Goal: Check status: Check status

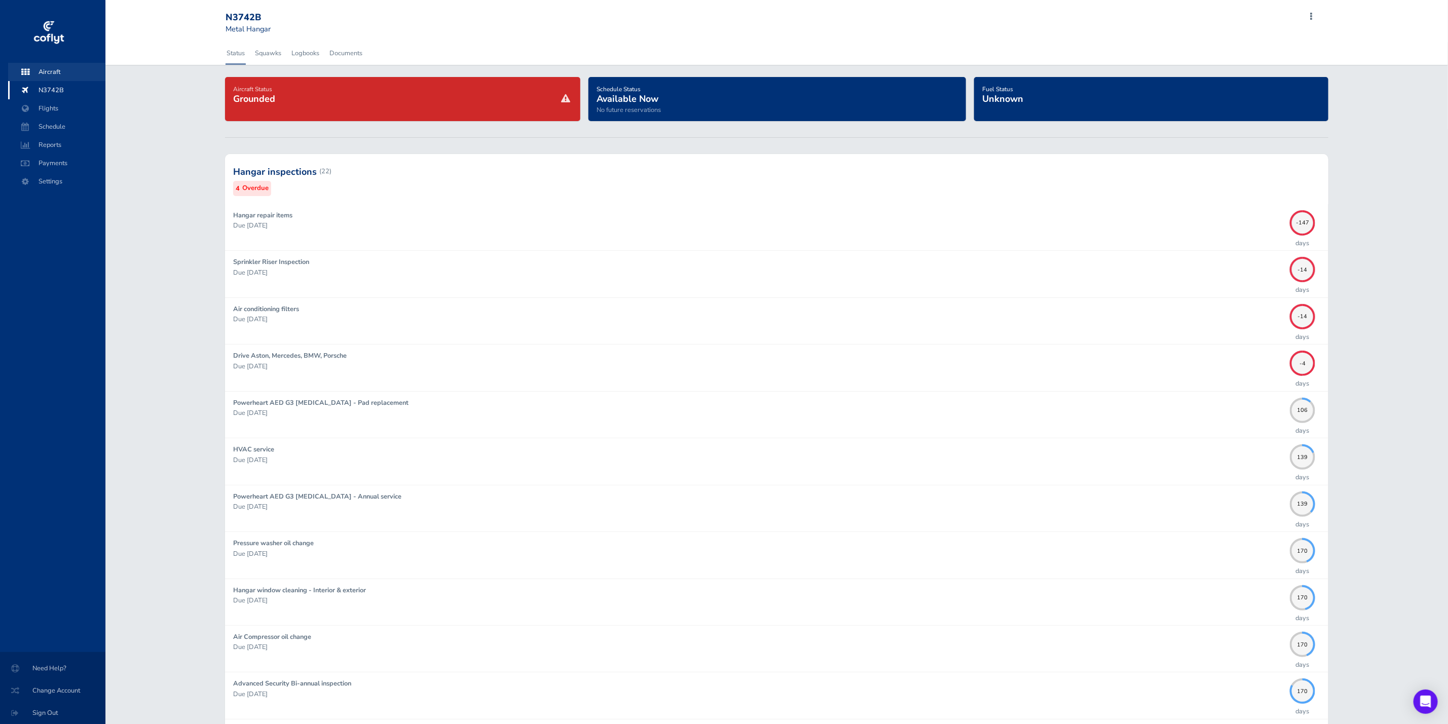
click at [71, 70] on span "Aircraft" at bounding box center [56, 72] width 77 height 18
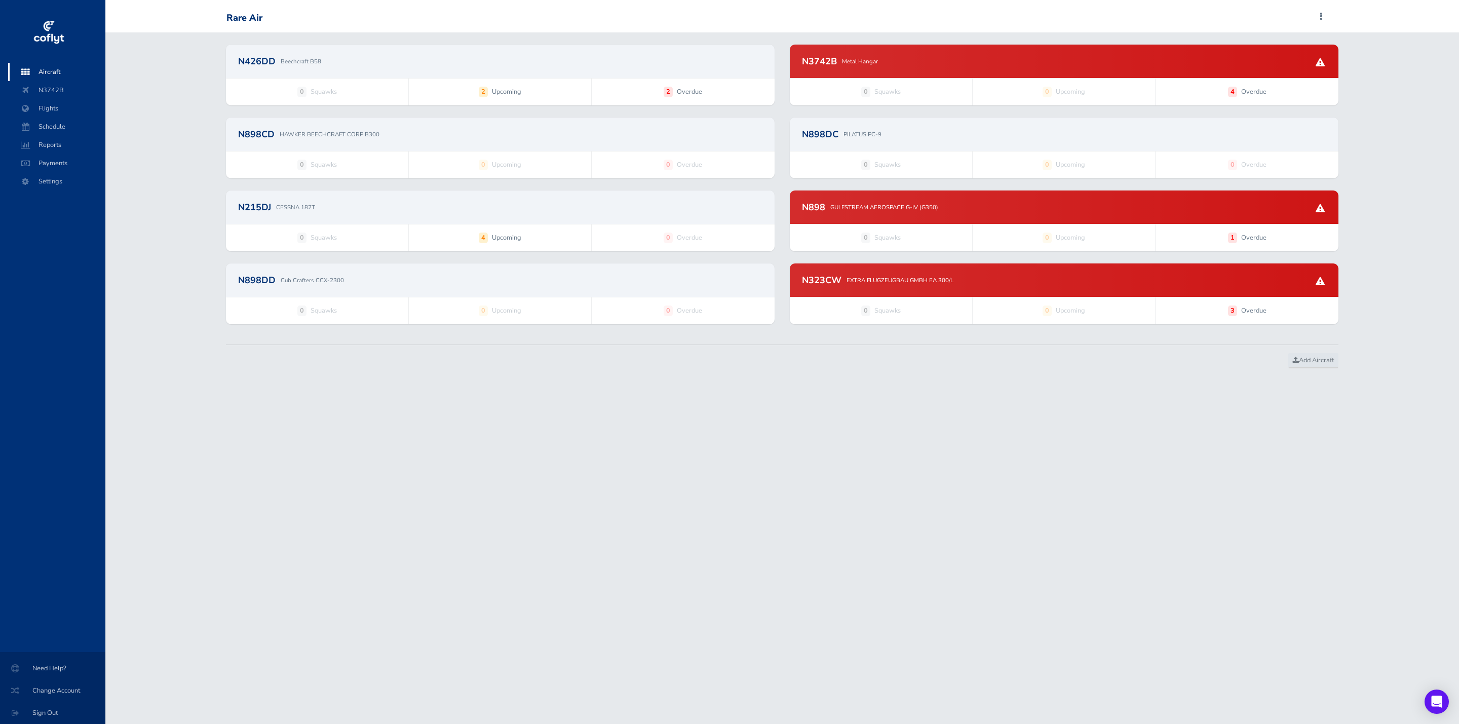
click at [907, 132] on div "N898DC PILATUS PC-9" at bounding box center [1064, 134] width 524 height 9
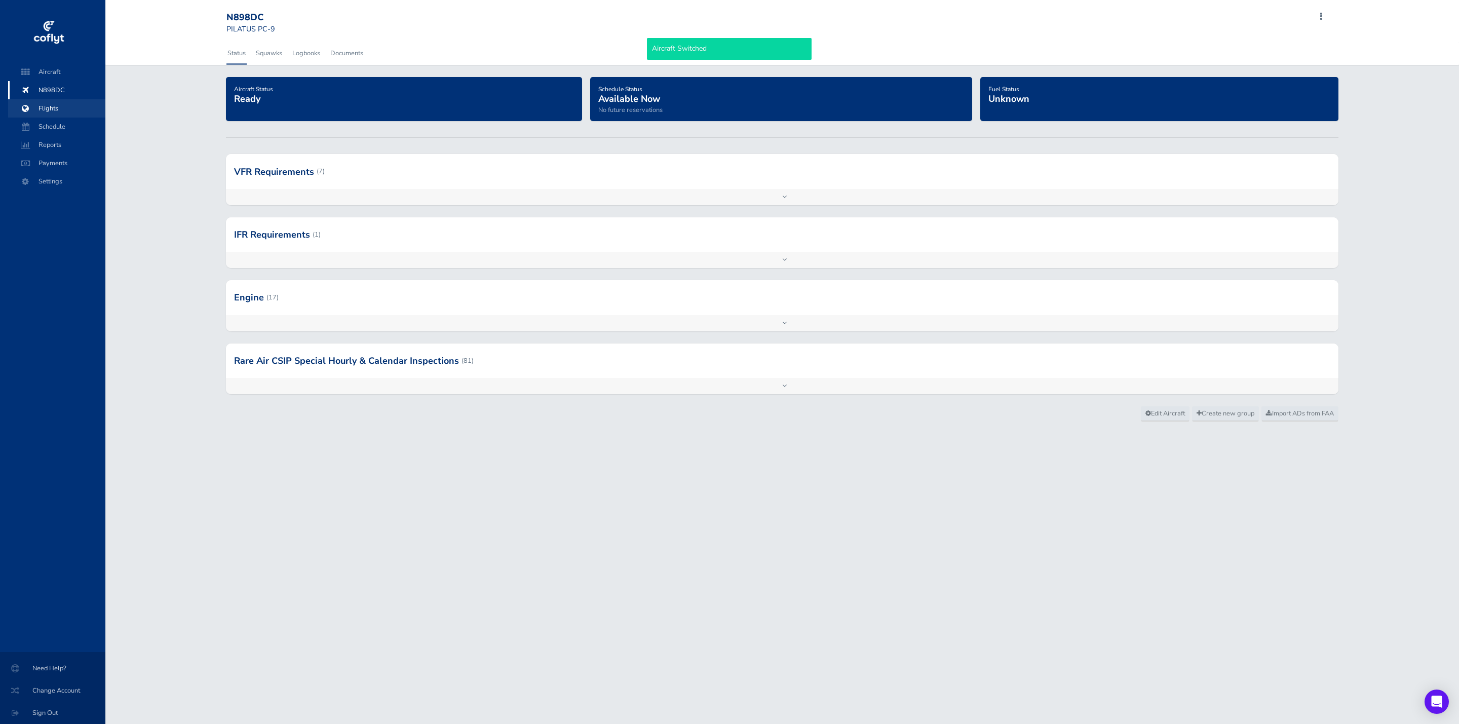
click at [61, 107] on span "Flights" at bounding box center [56, 108] width 77 height 18
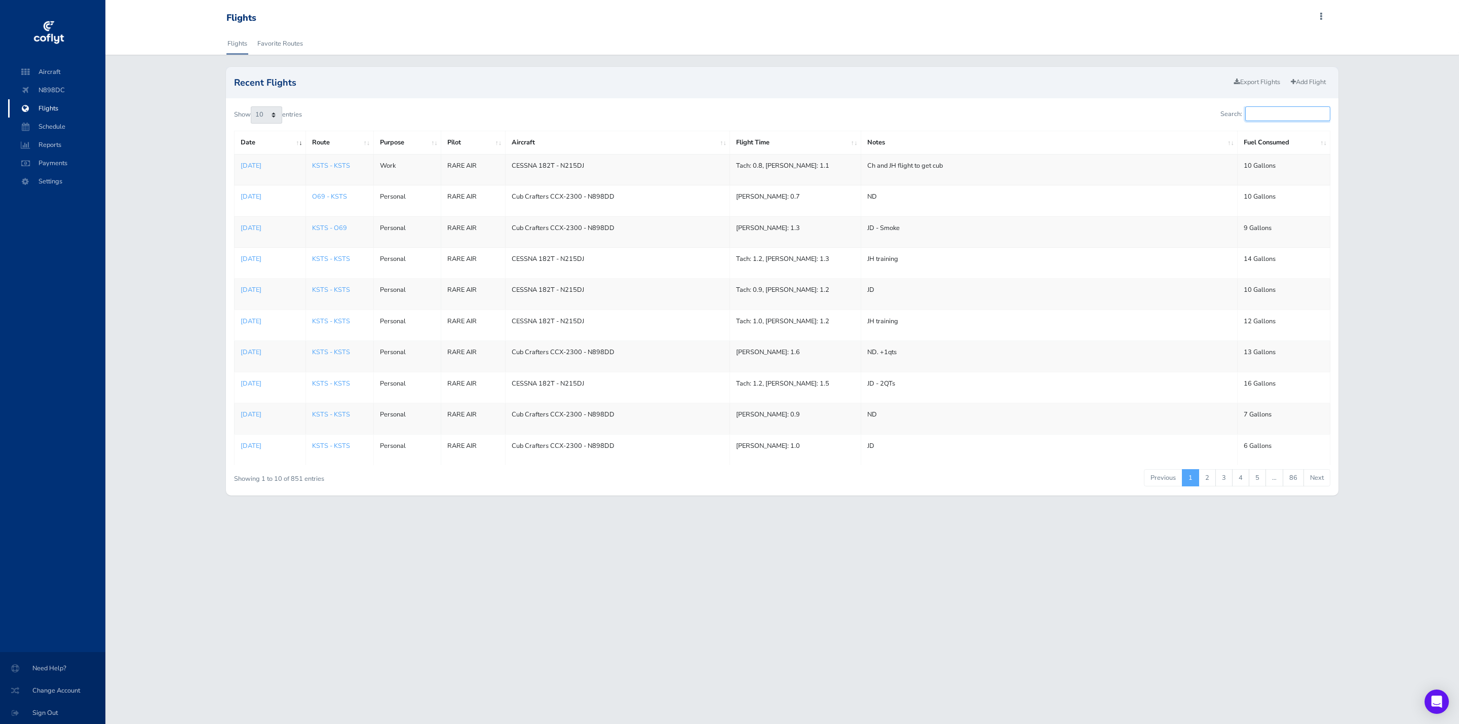
click at [1280, 113] on input "Search:" at bounding box center [1288, 113] width 85 height 15
type input "dc"
click at [266, 165] on p "Jul 22, 2025" at bounding box center [270, 166] width 59 height 10
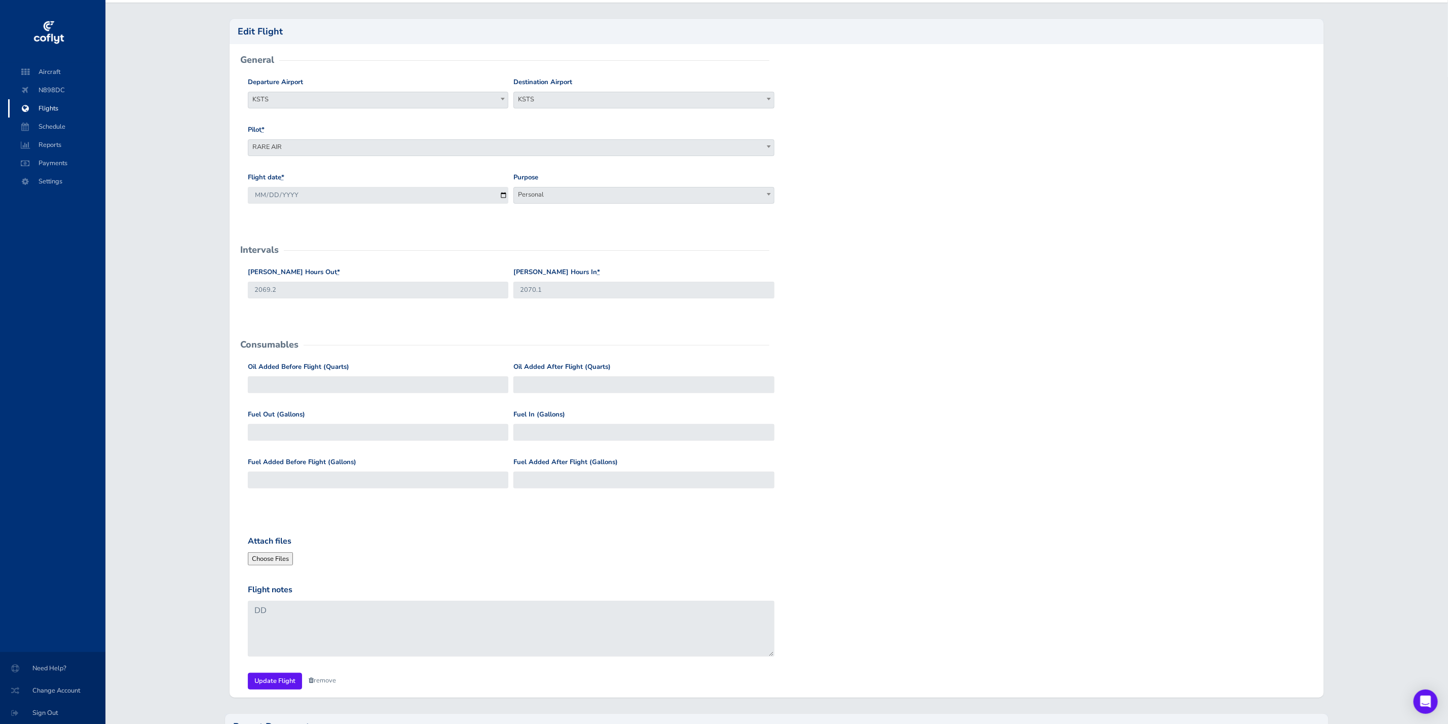
scroll to position [76, 0]
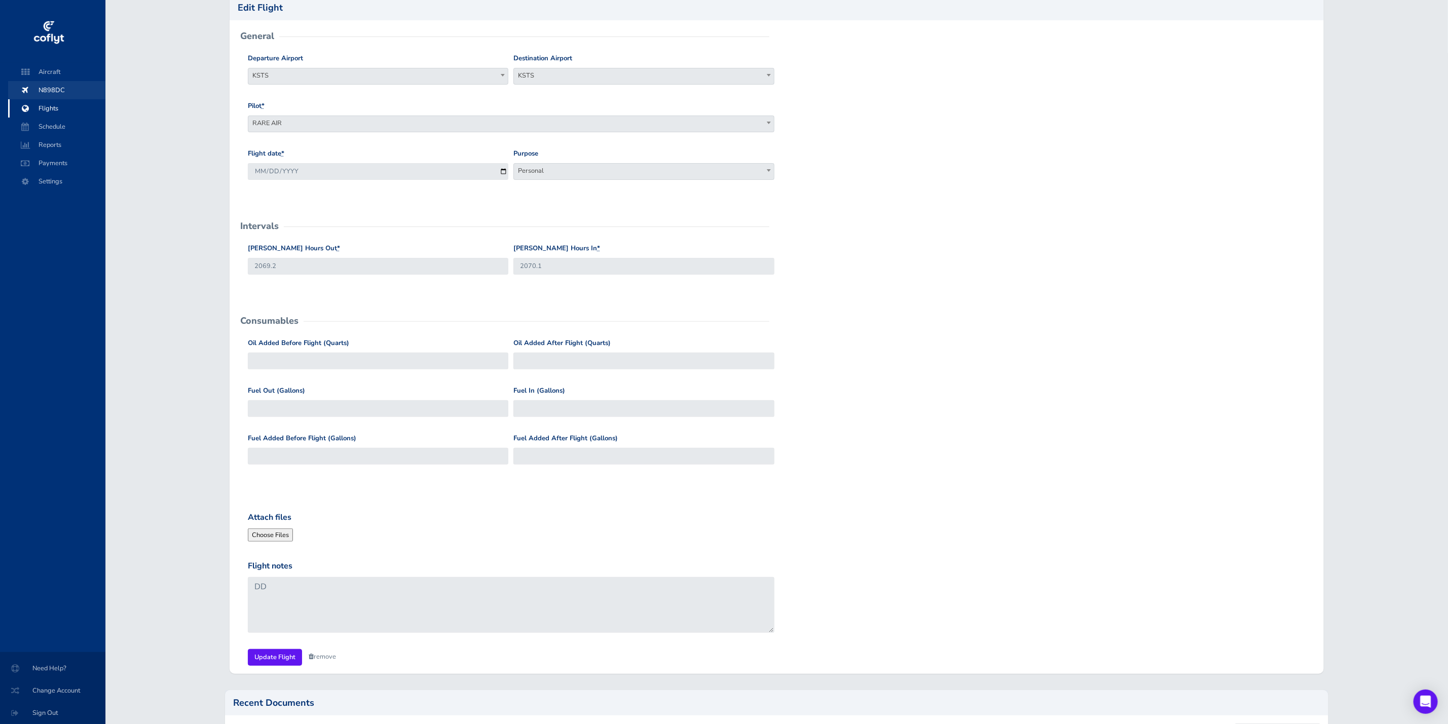
click at [47, 90] on span "N898DC" at bounding box center [56, 90] width 77 height 18
